Goal: Task Accomplishment & Management: Manage account settings

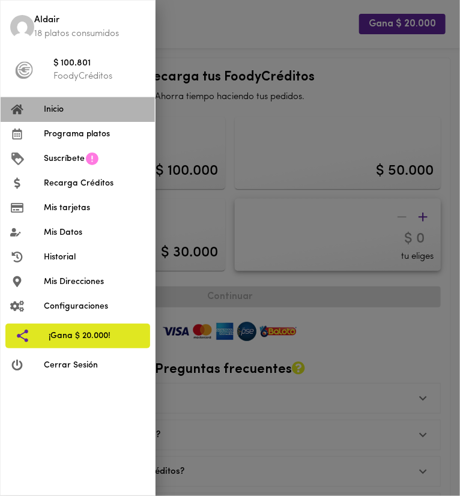
click at [90, 117] on li "Inicio" at bounding box center [78, 109] width 154 height 25
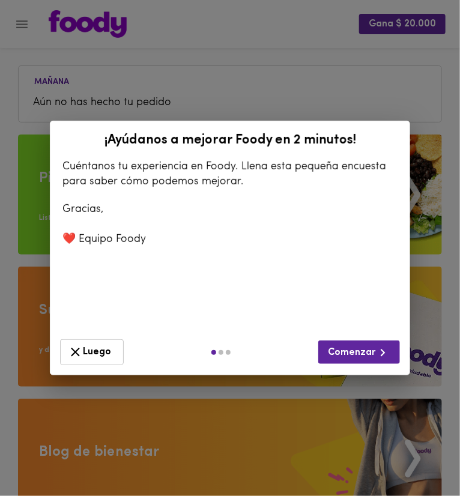
click at [117, 358] on button "Luego" at bounding box center [92, 352] width 64 height 26
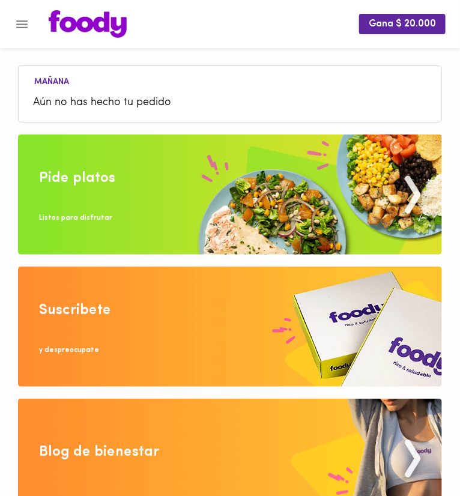
click at [26, 19] on icon "Menu" at bounding box center [21, 24] width 15 height 15
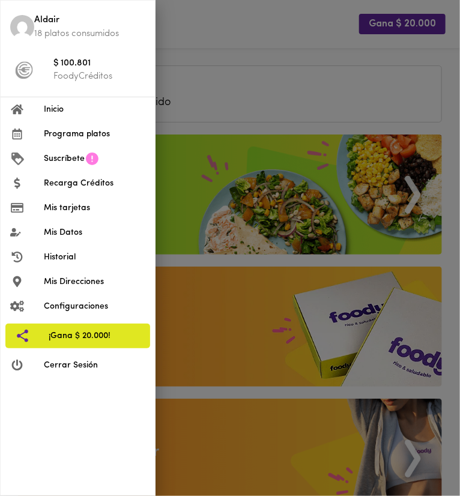
click at [93, 299] on li "Configuraciones" at bounding box center [78, 306] width 154 height 25
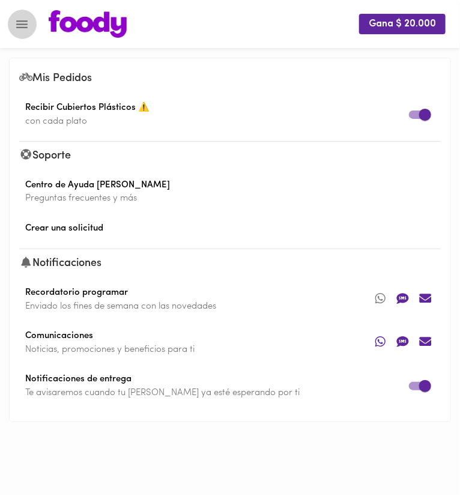
click at [23, 20] on icon "Menu" at bounding box center [21, 24] width 11 height 8
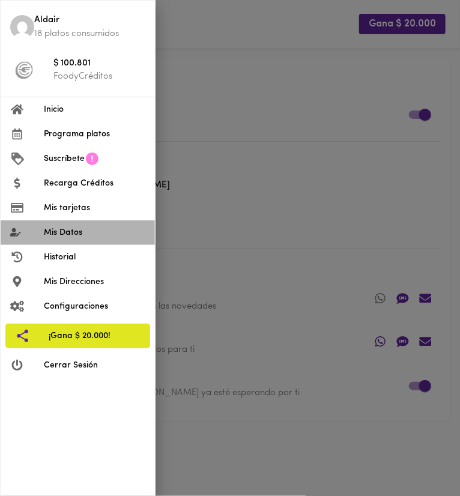
click at [107, 240] on li "Mis Datos" at bounding box center [78, 233] width 154 height 25
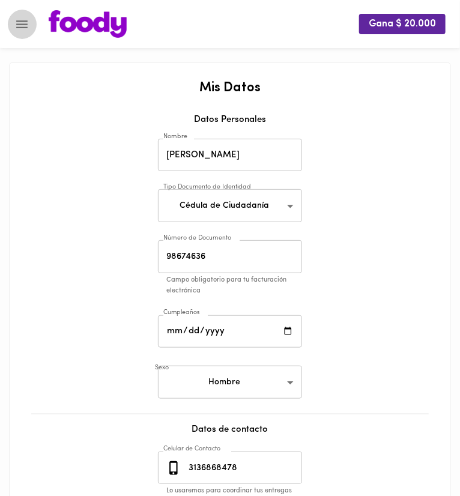
click at [23, 34] on button "Menu" at bounding box center [21, 24] width 29 height 29
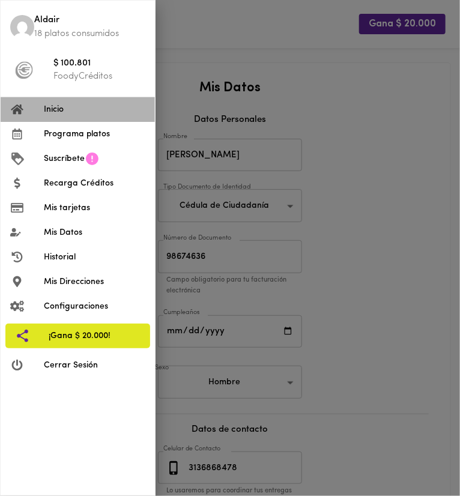
click at [47, 103] on span "Inicio" at bounding box center [95, 109] width 102 height 13
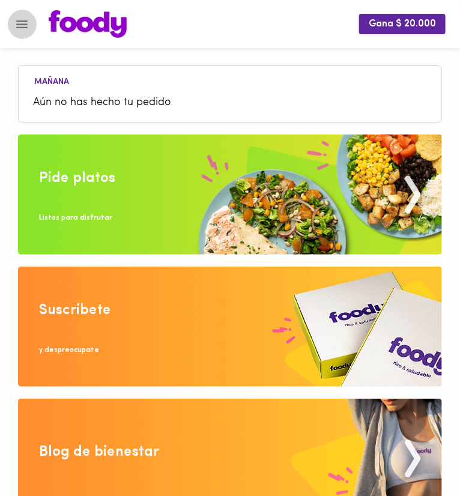
click at [25, 19] on icon "Menu" at bounding box center [21, 24] width 15 height 15
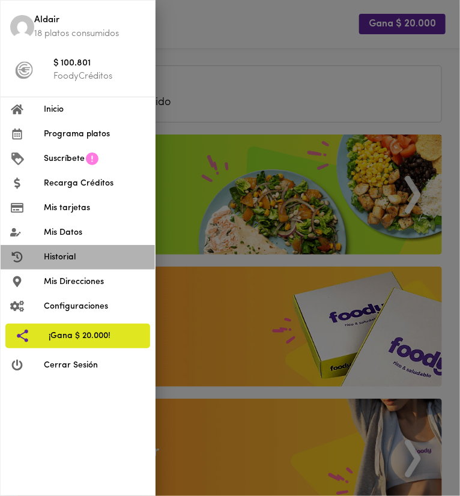
click at [93, 265] on li "Historial" at bounding box center [78, 257] width 154 height 25
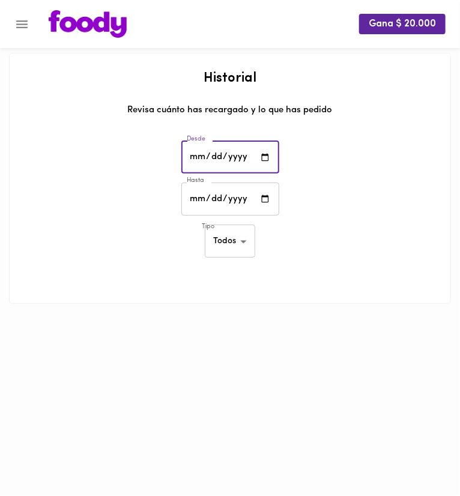
click at [248, 151] on input "date" at bounding box center [230, 157] width 98 height 33
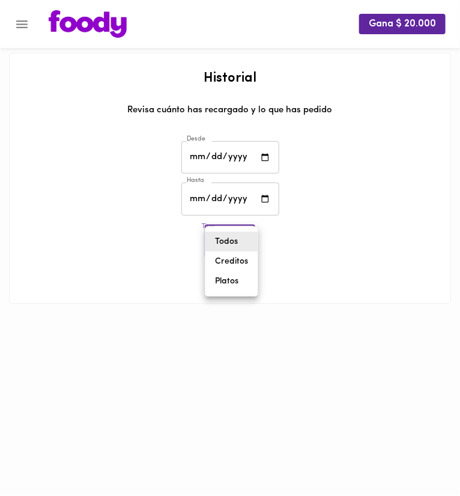
click at [237, 242] on body "Gana $ 20.000 Historial Revisa cuánto has recargado y lo que has pedido Desde D…" at bounding box center [230, 167] width 460 height 334
click at [303, 261] on div at bounding box center [230, 248] width 460 height 496
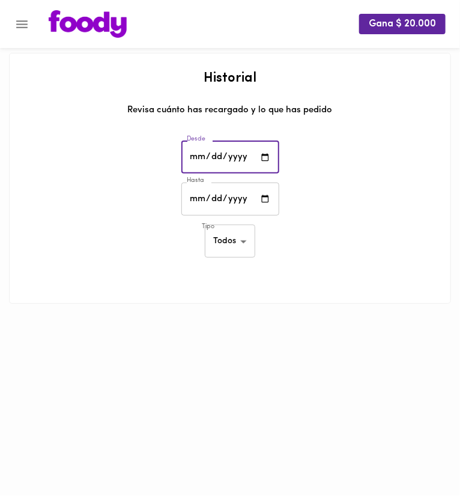
click at [198, 158] on input "date" at bounding box center [230, 157] width 98 height 33
click at [201, 162] on input "date" at bounding box center [230, 157] width 98 height 33
click at [198, 159] on input "date" at bounding box center [230, 157] width 98 height 33
click at [263, 157] on input "date" at bounding box center [230, 157] width 98 height 33
click at [201, 158] on input "date" at bounding box center [230, 157] width 98 height 33
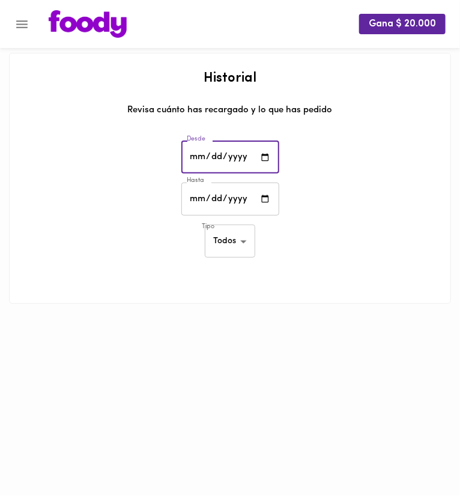
click at [202, 165] on input "date" at bounding box center [230, 157] width 98 height 33
click at [201, 162] on input "date" at bounding box center [230, 157] width 98 height 33
click at [26, 28] on icon "Menu" at bounding box center [21, 24] width 15 height 15
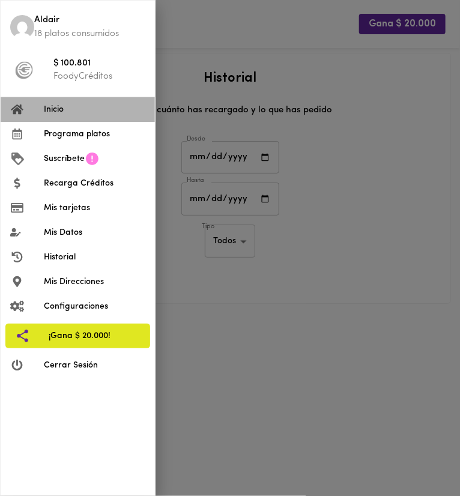
click at [76, 108] on span "Inicio" at bounding box center [95, 109] width 102 height 13
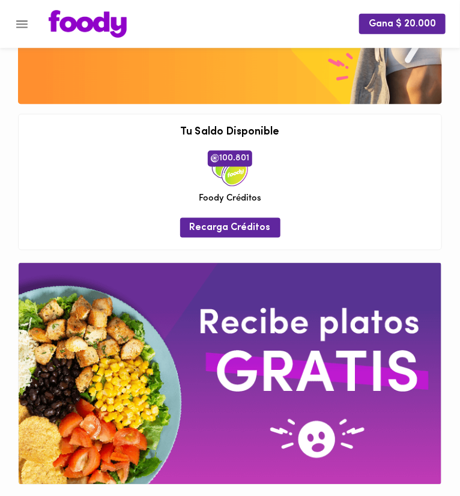
scroll to position [421, 0]
